Goal: Task Accomplishment & Management: Manage account settings

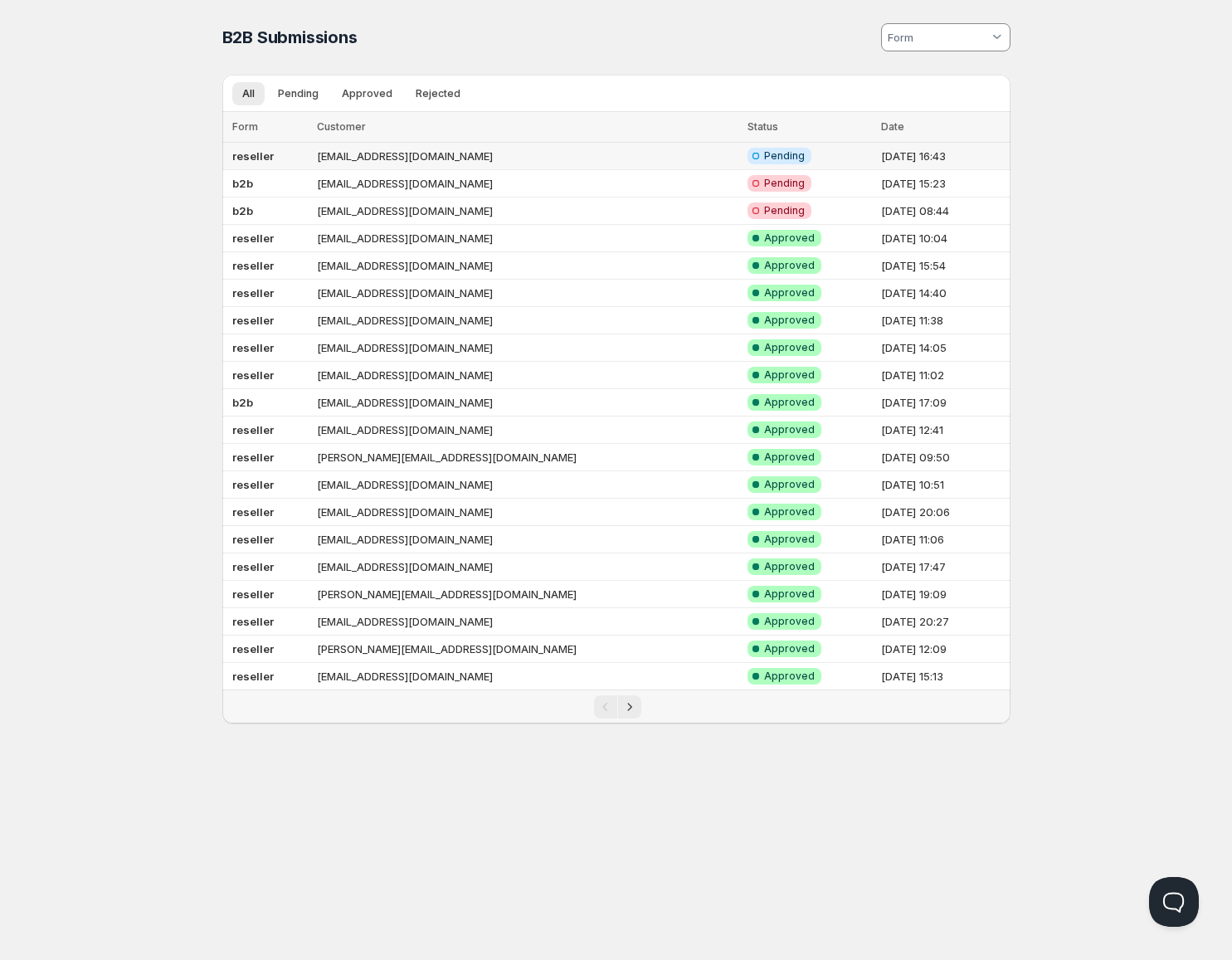
click at [556, 150] on td "[EMAIL_ADDRESS][DOMAIN_NAME]" at bounding box center [527, 155] width 431 height 27
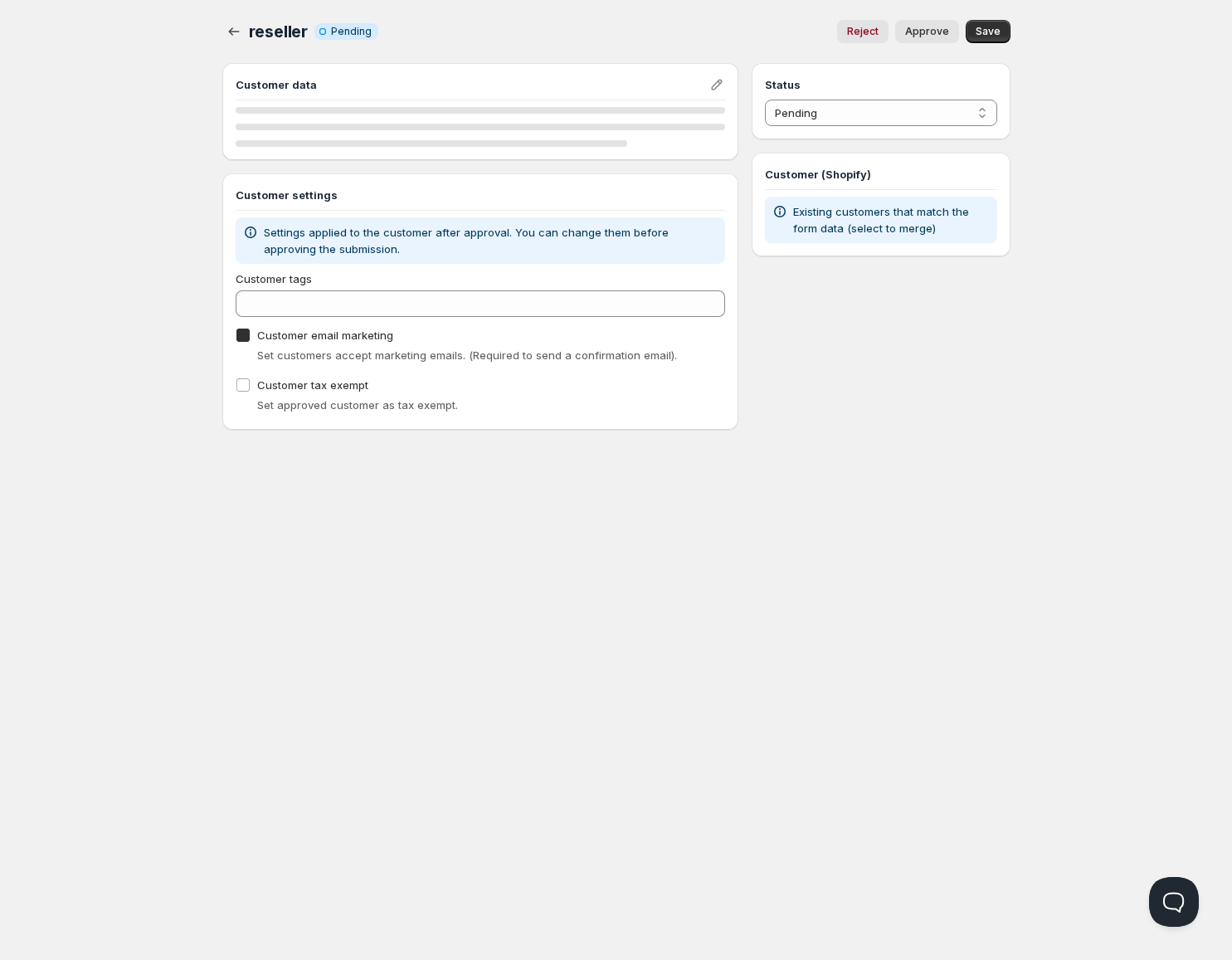
checkbox input "true"
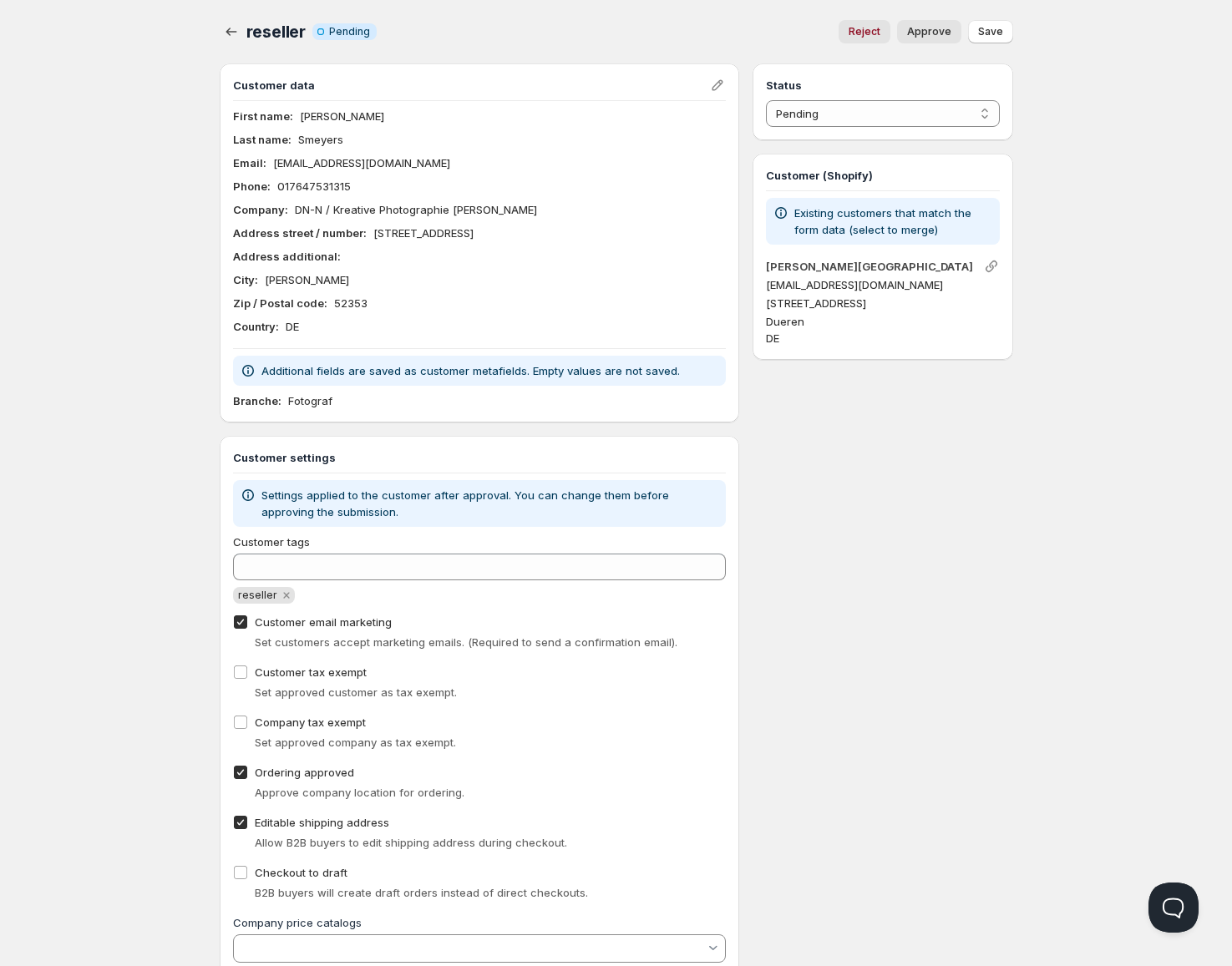
click at [936, 27] on span "Approve" at bounding box center [928, 32] width 44 height 13
select select "1"
click at [231, 25] on icon "button" at bounding box center [232, 32] width 17 height 17
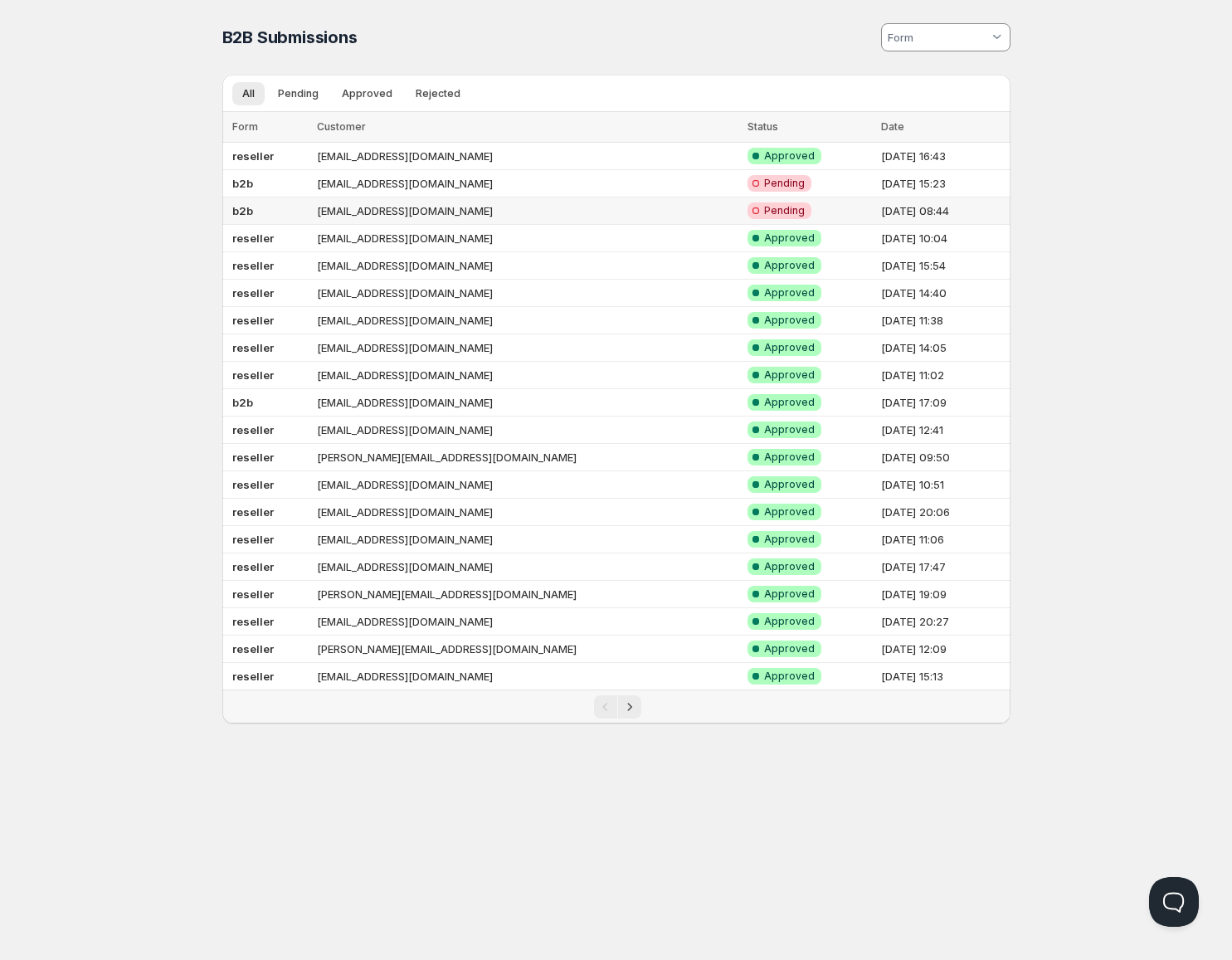
click at [471, 221] on td "[EMAIL_ADDRESS][DOMAIN_NAME]" at bounding box center [527, 211] width 431 height 27
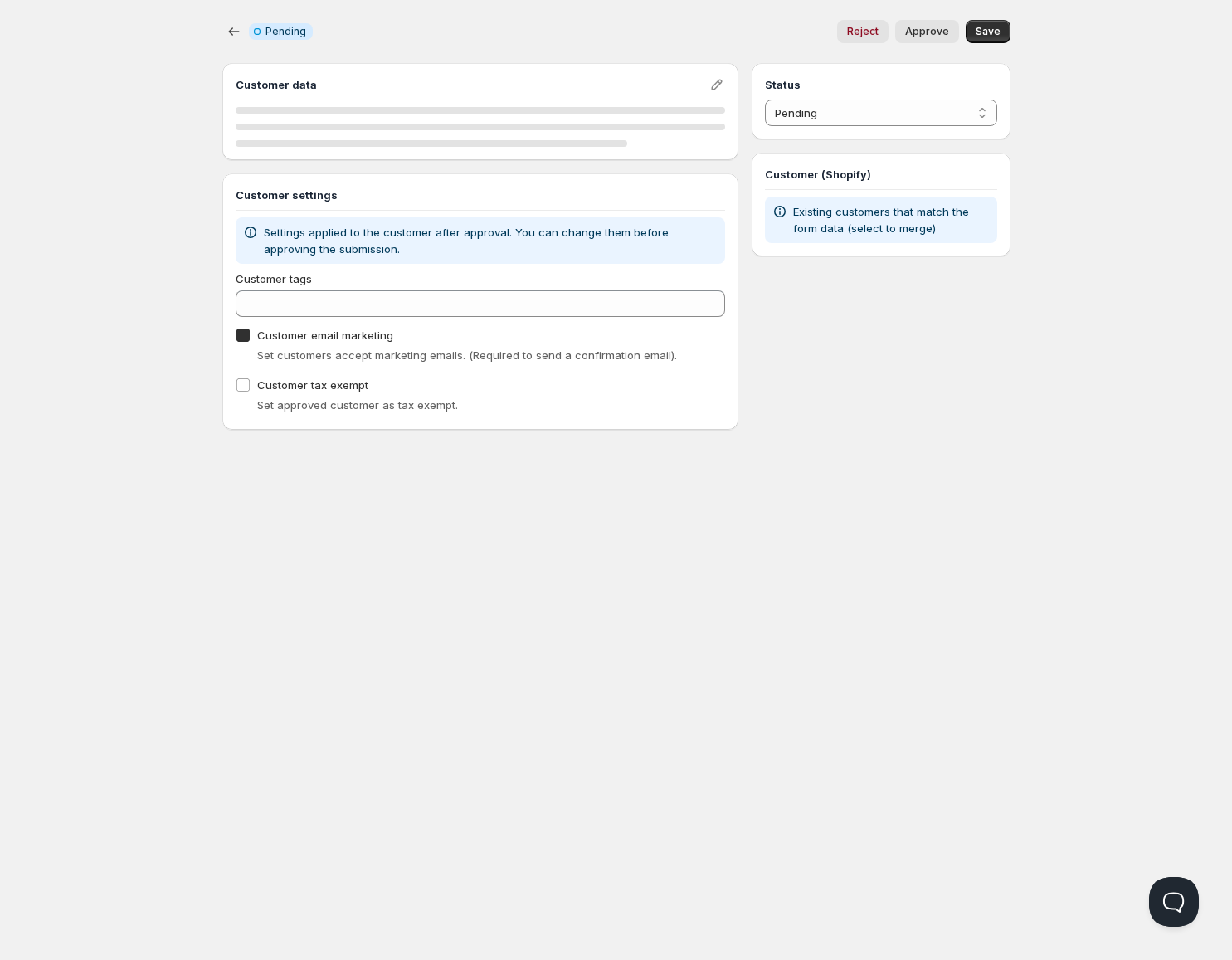
checkbox input "true"
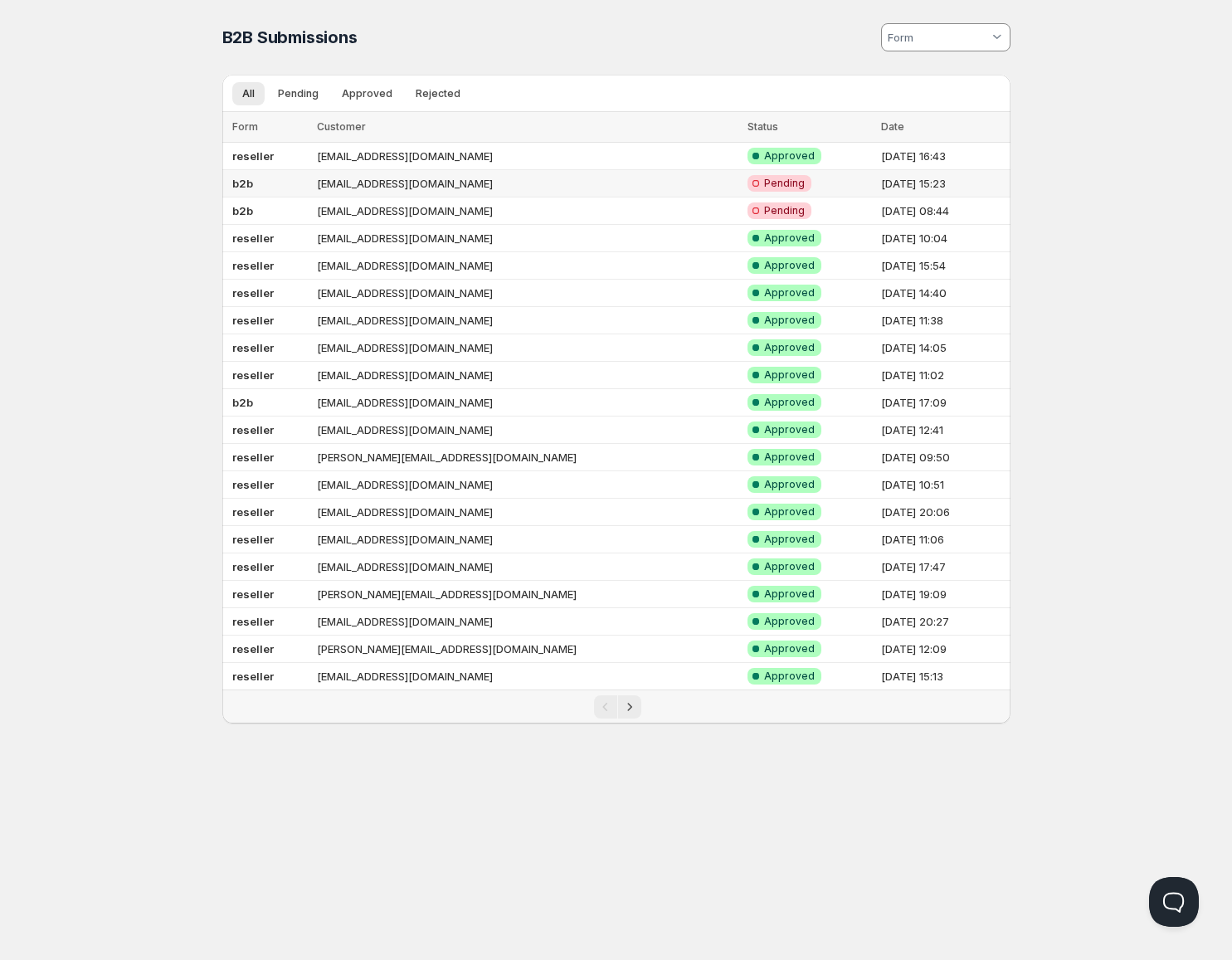
click at [476, 185] on td "[EMAIL_ADDRESS][DOMAIN_NAME]" at bounding box center [527, 184] width 431 height 27
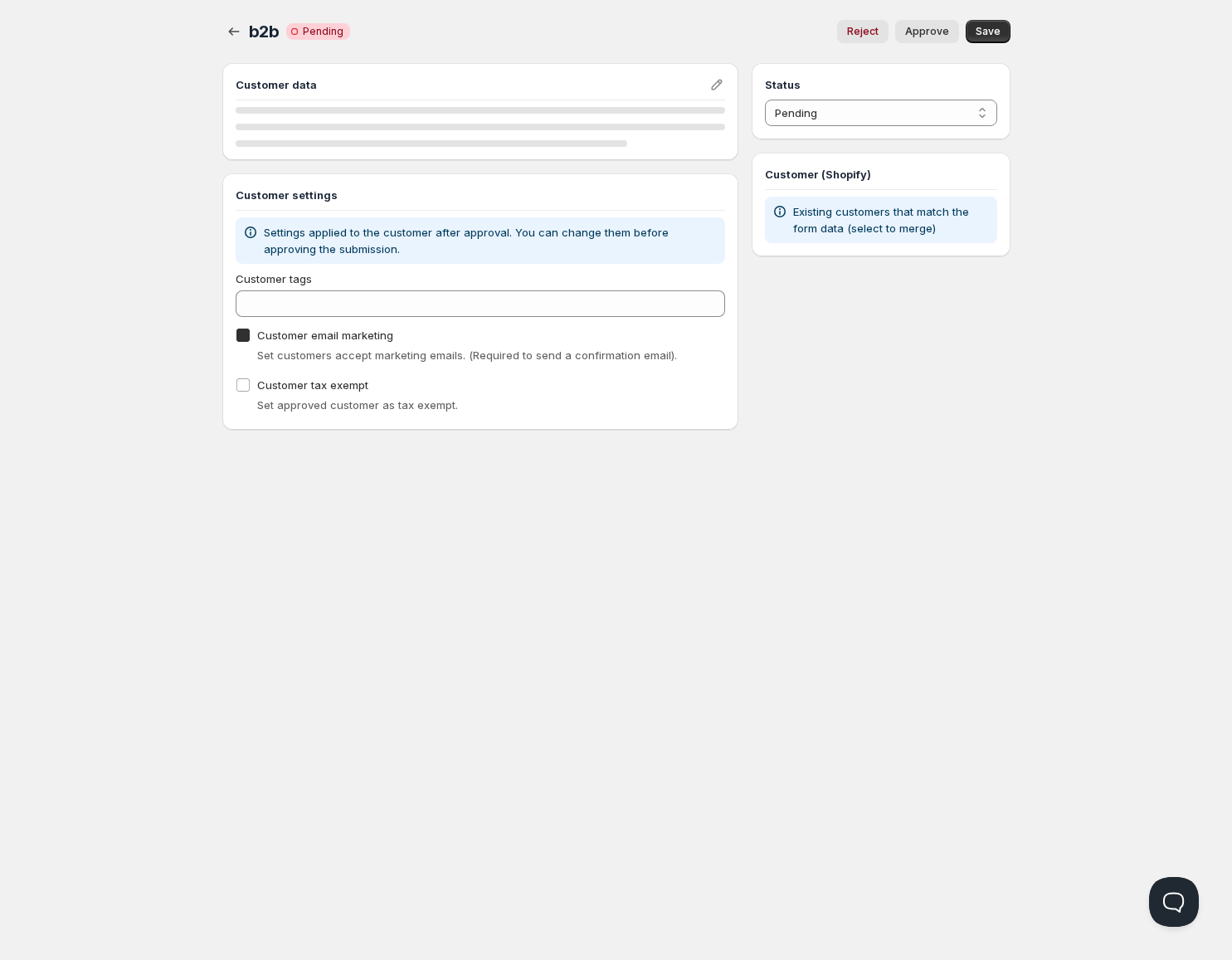
checkbox input "true"
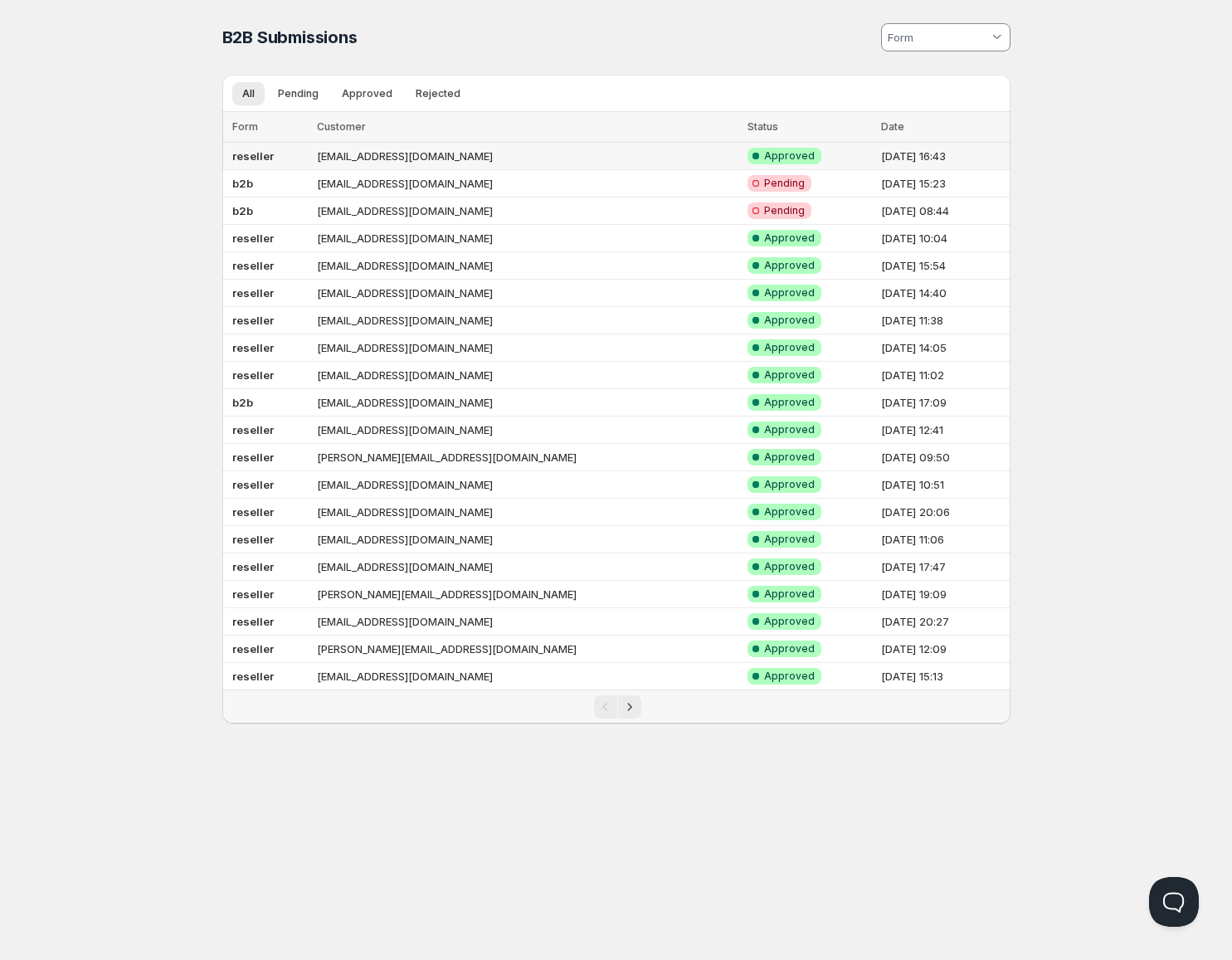
click at [494, 154] on td "[EMAIL_ADDRESS][DOMAIN_NAME]" at bounding box center [527, 155] width 431 height 27
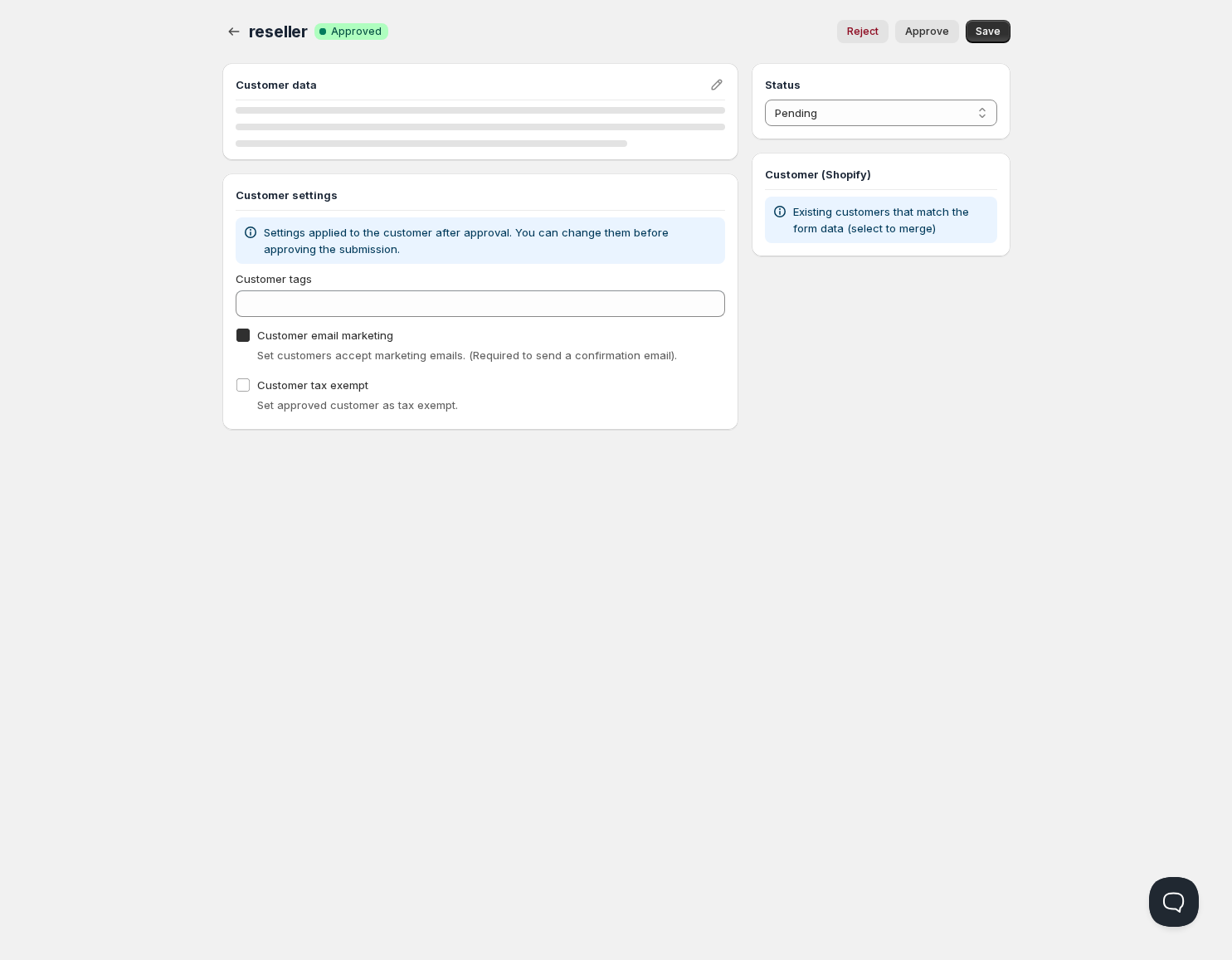
checkbox input "true"
select select "1"
